Goal: Task Accomplishment & Management: Use online tool/utility

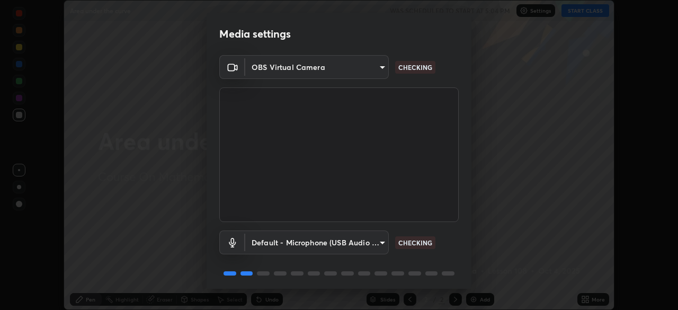
scroll to position [38, 0]
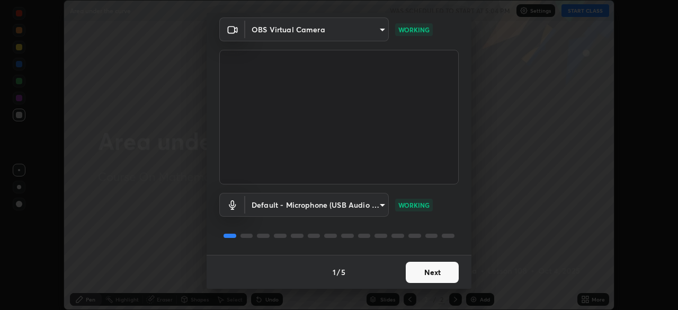
click at [425, 270] on button "Next" at bounding box center [432, 272] width 53 height 21
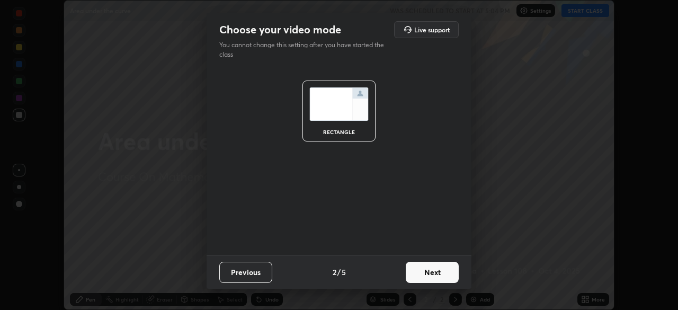
scroll to position [0, 0]
click at [421, 269] on button "Next" at bounding box center [432, 272] width 53 height 21
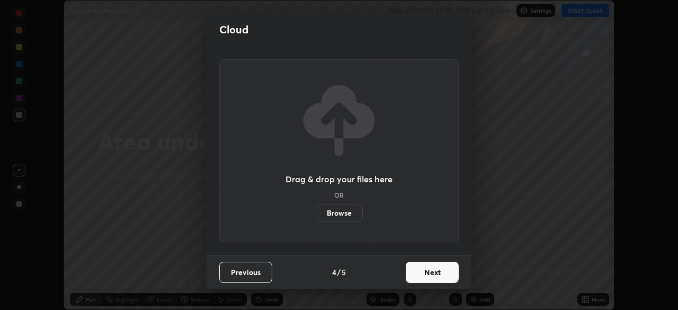
click at [422, 272] on button "Next" at bounding box center [432, 272] width 53 height 21
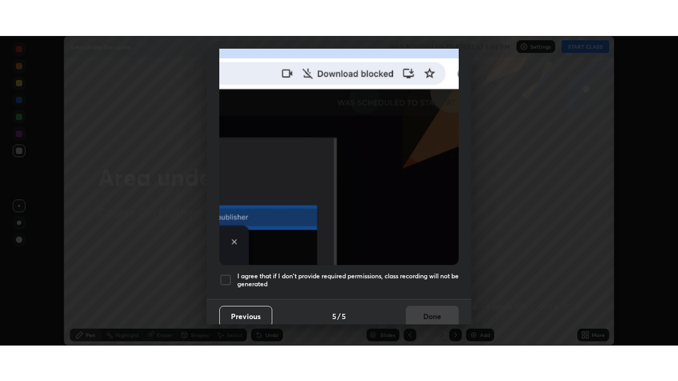
scroll to position [254, 0]
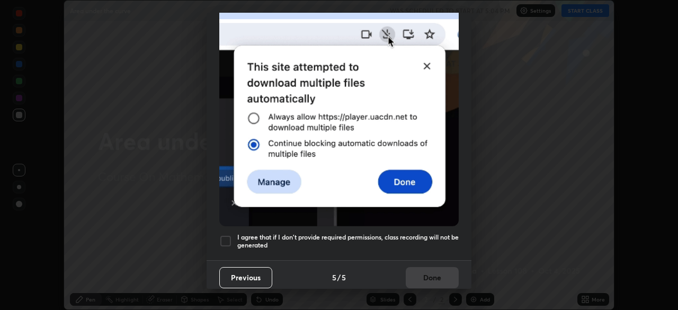
click at [228, 240] on div at bounding box center [225, 241] width 13 height 13
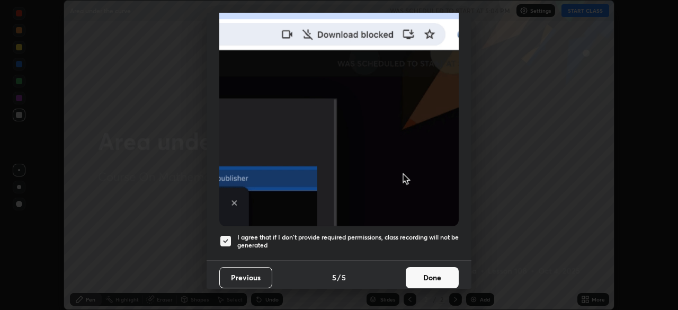
click at [417, 267] on button "Done" at bounding box center [432, 277] width 53 height 21
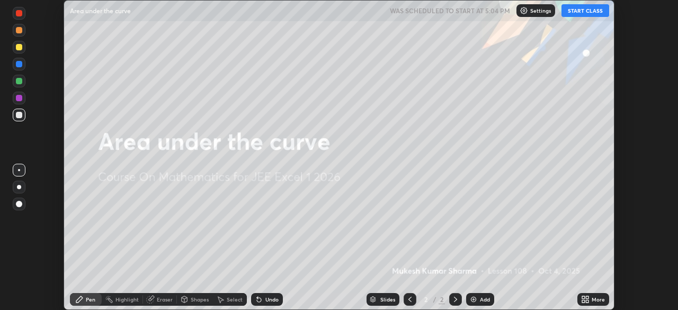
click at [584, 299] on icon at bounding box center [583, 297] width 3 height 3
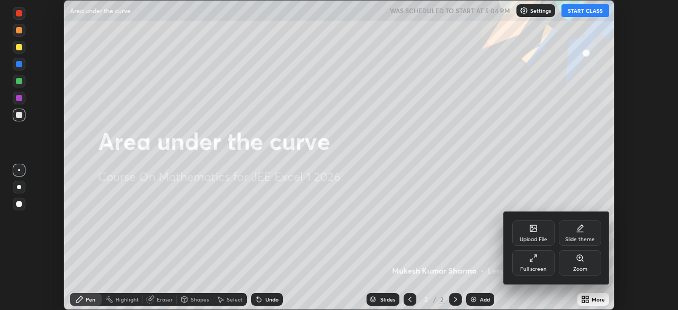
click at [579, 13] on div at bounding box center [339, 155] width 678 height 310
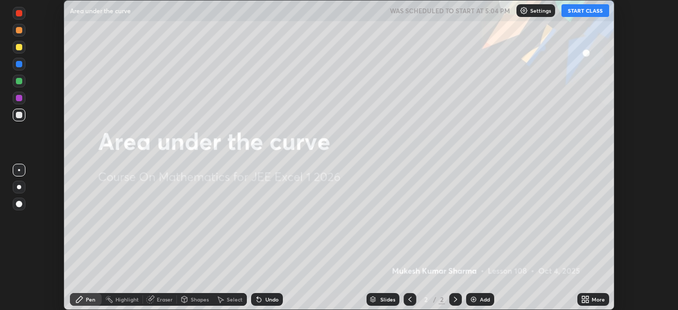
click at [481, 300] on div "Add" at bounding box center [485, 299] width 10 height 5
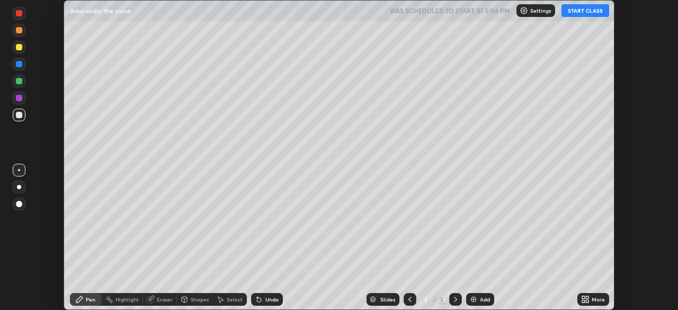
click at [593, 295] on div "More" at bounding box center [593, 299] width 32 height 13
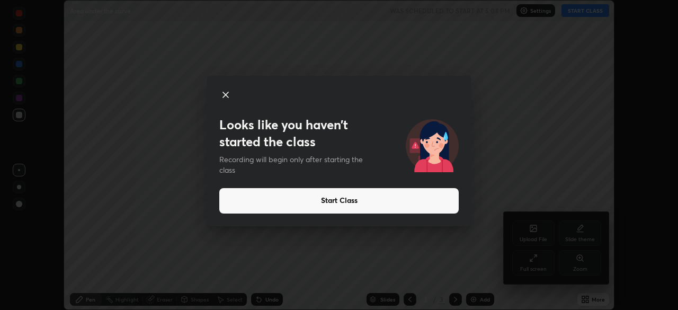
click at [511, 135] on div "Looks like you haven’t started the class Recording will begin only after starti…" at bounding box center [339, 155] width 678 height 310
click at [402, 198] on button "Start Class" at bounding box center [338, 200] width 239 height 25
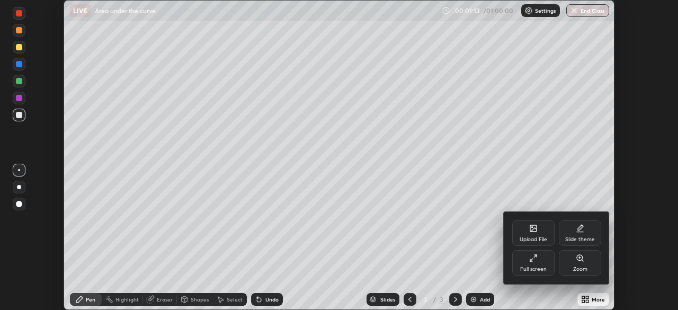
click at [533, 259] on icon at bounding box center [533, 258] width 8 height 8
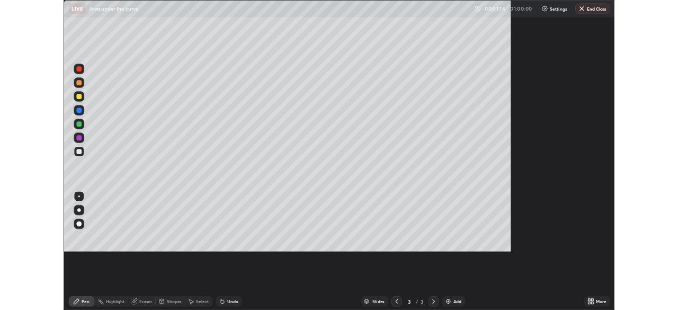
scroll to position [381, 678]
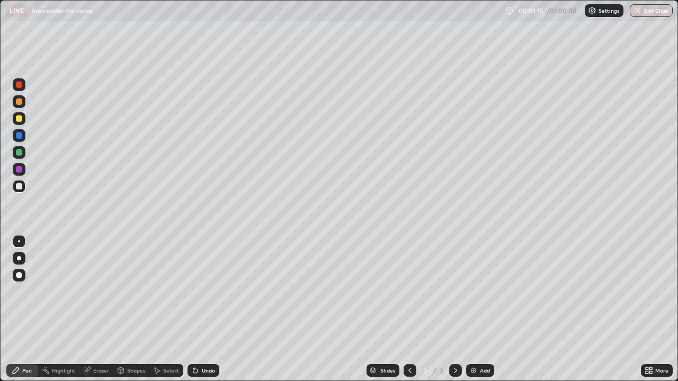
click at [17, 116] on div at bounding box center [19, 118] width 6 height 6
click at [20, 258] on div at bounding box center [19, 258] width 4 height 4
click at [485, 309] on div "Add" at bounding box center [485, 370] width 10 height 5
click at [198, 309] on icon at bounding box center [195, 370] width 8 height 8
click at [480, 309] on div "Add" at bounding box center [485, 370] width 10 height 5
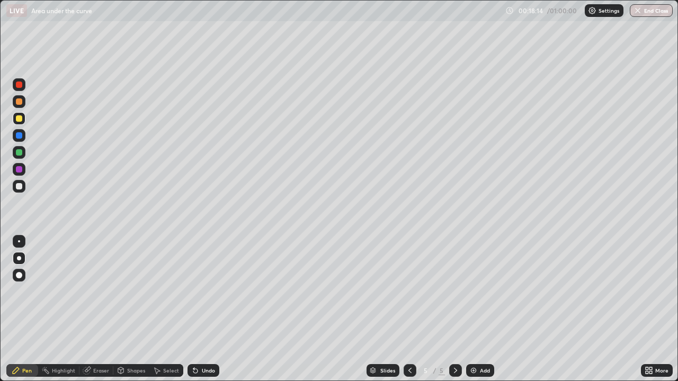
click at [209, 309] on div "Undo" at bounding box center [208, 370] width 13 height 5
click at [212, 309] on div "Undo" at bounding box center [208, 370] width 13 height 5
click at [209, 309] on div "Undo" at bounding box center [203, 370] width 32 height 13
click at [208, 309] on div "Undo" at bounding box center [203, 370] width 32 height 13
click at [20, 82] on div at bounding box center [19, 85] width 6 height 6
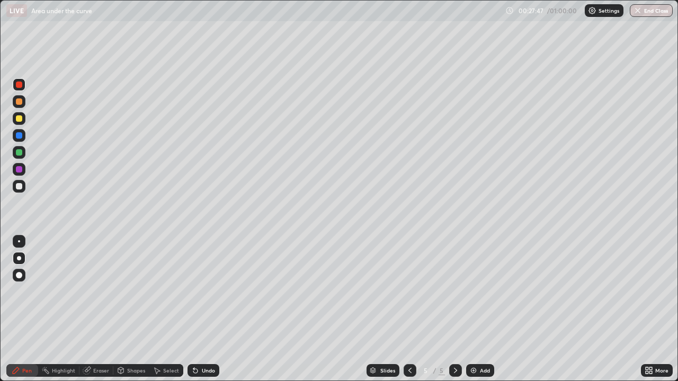
click at [20, 119] on div at bounding box center [19, 118] width 6 height 6
click at [482, 309] on div "Add" at bounding box center [485, 370] width 10 height 5
click at [137, 309] on div "Shapes" at bounding box center [136, 370] width 18 height 5
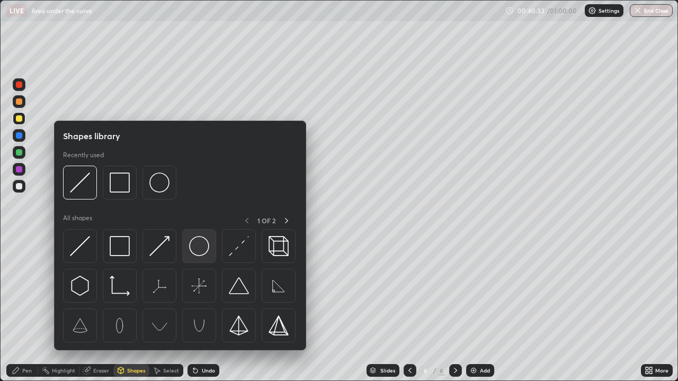
click at [200, 249] on img at bounding box center [199, 246] width 20 height 20
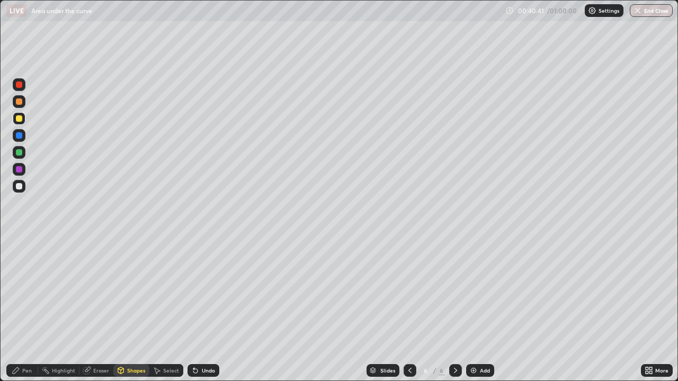
click at [30, 309] on div "Pen" at bounding box center [22, 370] width 32 height 13
click at [203, 309] on div "Undo" at bounding box center [203, 370] width 32 height 13
click at [20, 85] on div at bounding box center [19, 85] width 6 height 6
click at [18, 117] on div at bounding box center [19, 118] width 6 height 6
click at [19, 258] on div at bounding box center [19, 258] width 4 height 4
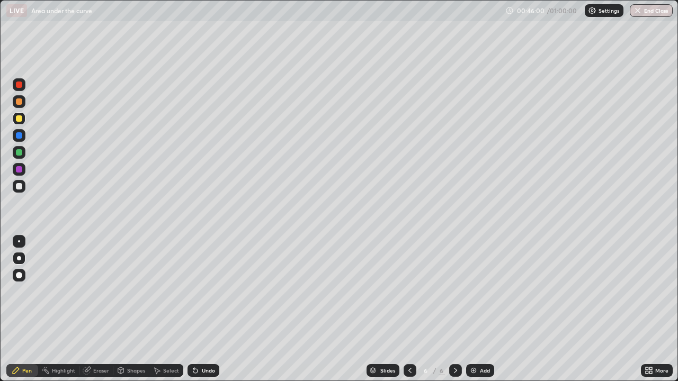
click at [207, 309] on div "Undo" at bounding box center [208, 370] width 13 height 5
click at [99, 309] on div "Eraser" at bounding box center [96, 370] width 34 height 13
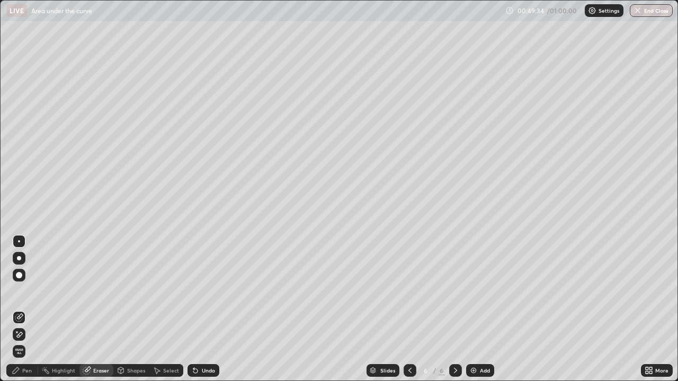
click at [32, 309] on div "Pen" at bounding box center [22, 370] width 32 height 13
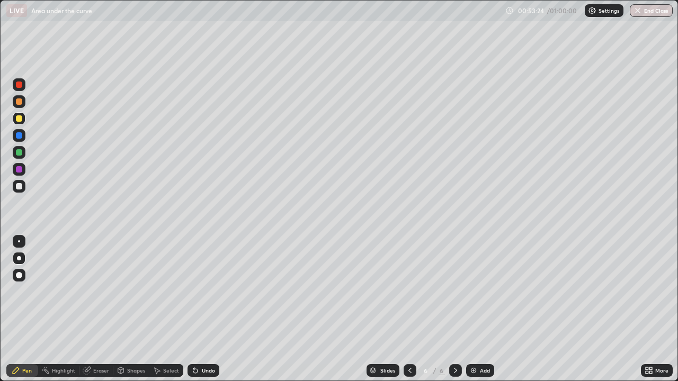
click at [485, 309] on div "Add" at bounding box center [485, 370] width 10 height 5
click at [652, 14] on button "End Class" at bounding box center [652, 10] width 42 height 13
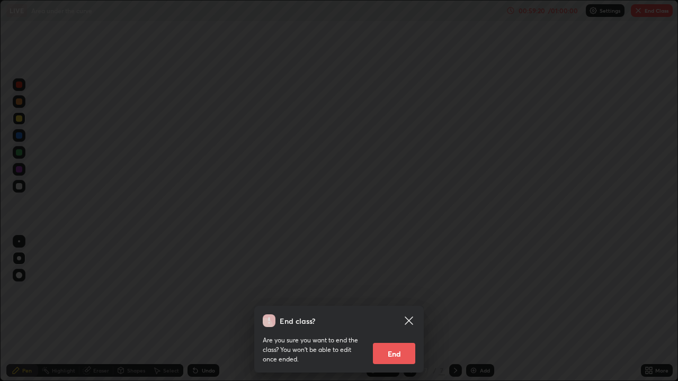
click at [400, 309] on button "End" at bounding box center [394, 353] width 42 height 21
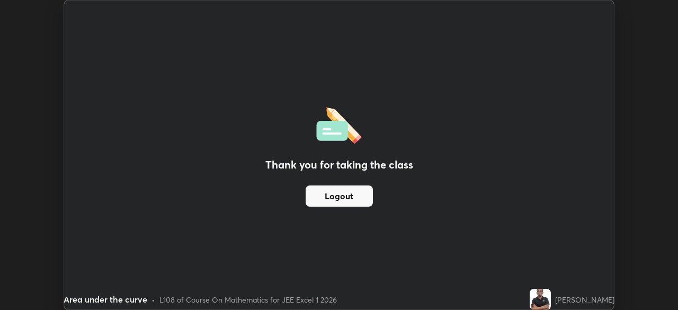
scroll to position [52644, 52275]
